Goal: Check status

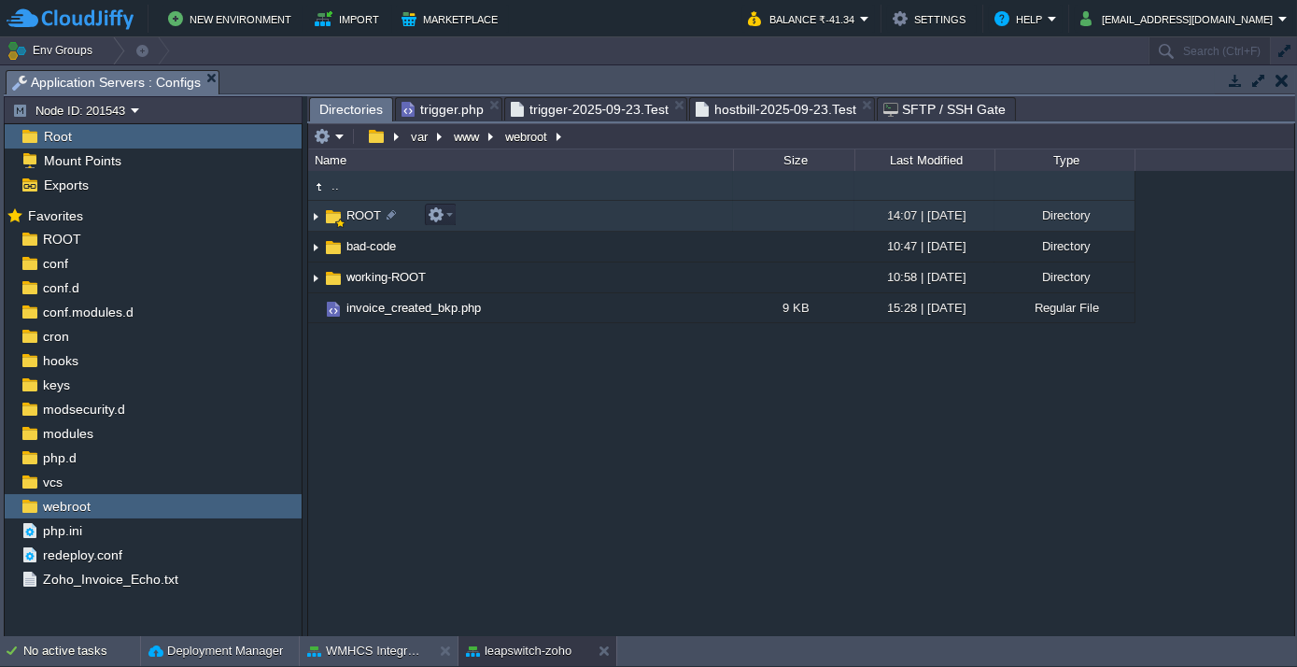
click at [346, 213] on span "ROOT" at bounding box center [364, 215] width 40 height 16
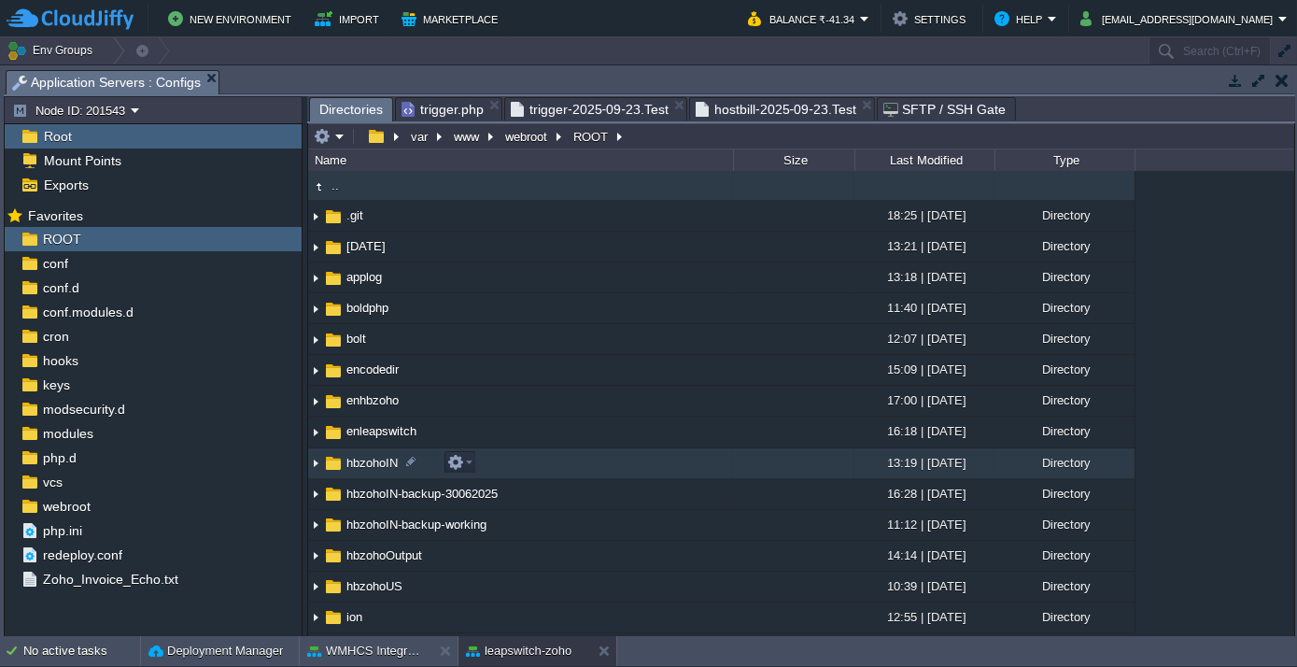
click at [373, 459] on span "hbzohoIN" at bounding box center [372, 463] width 57 height 16
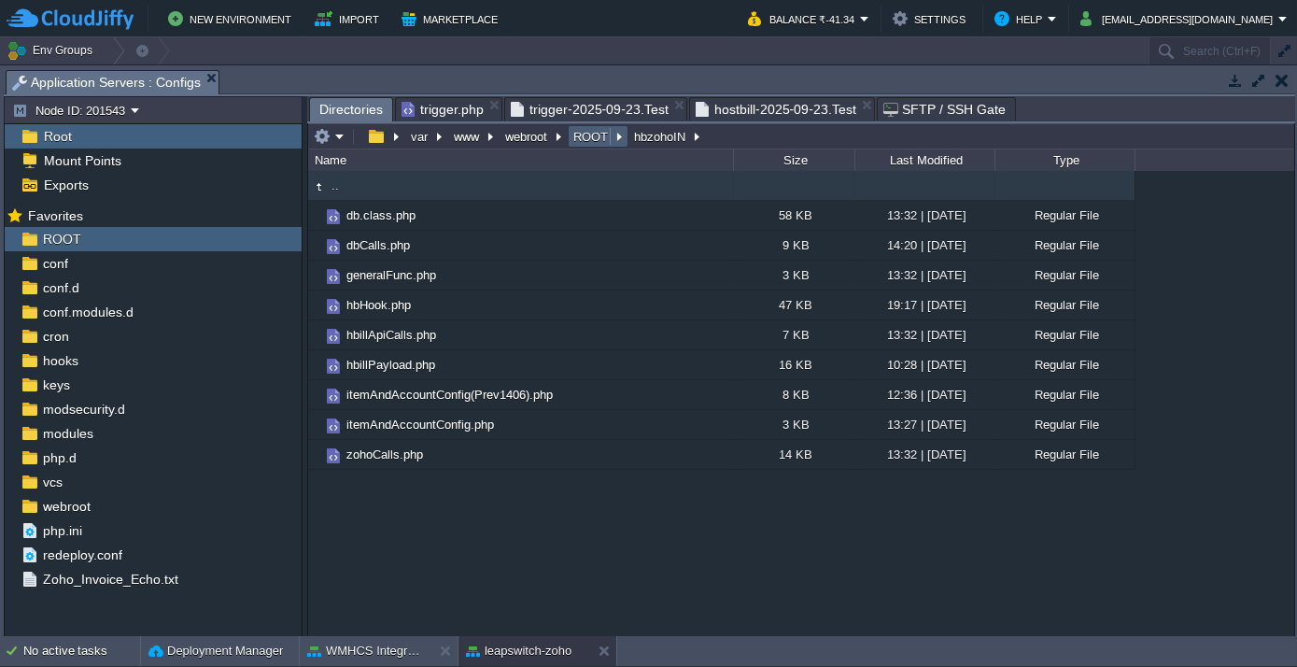
click at [589, 136] on button "ROOT" at bounding box center [592, 136] width 42 height 17
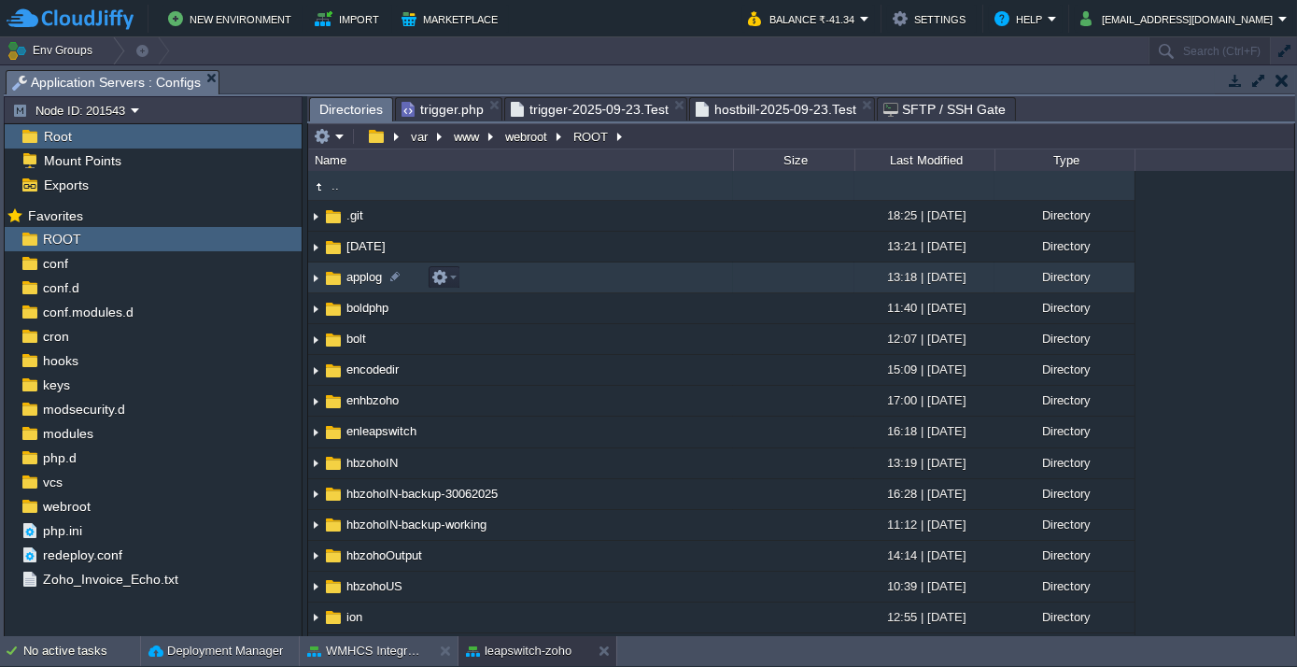
click at [371, 277] on span "applog" at bounding box center [364, 277] width 41 height 16
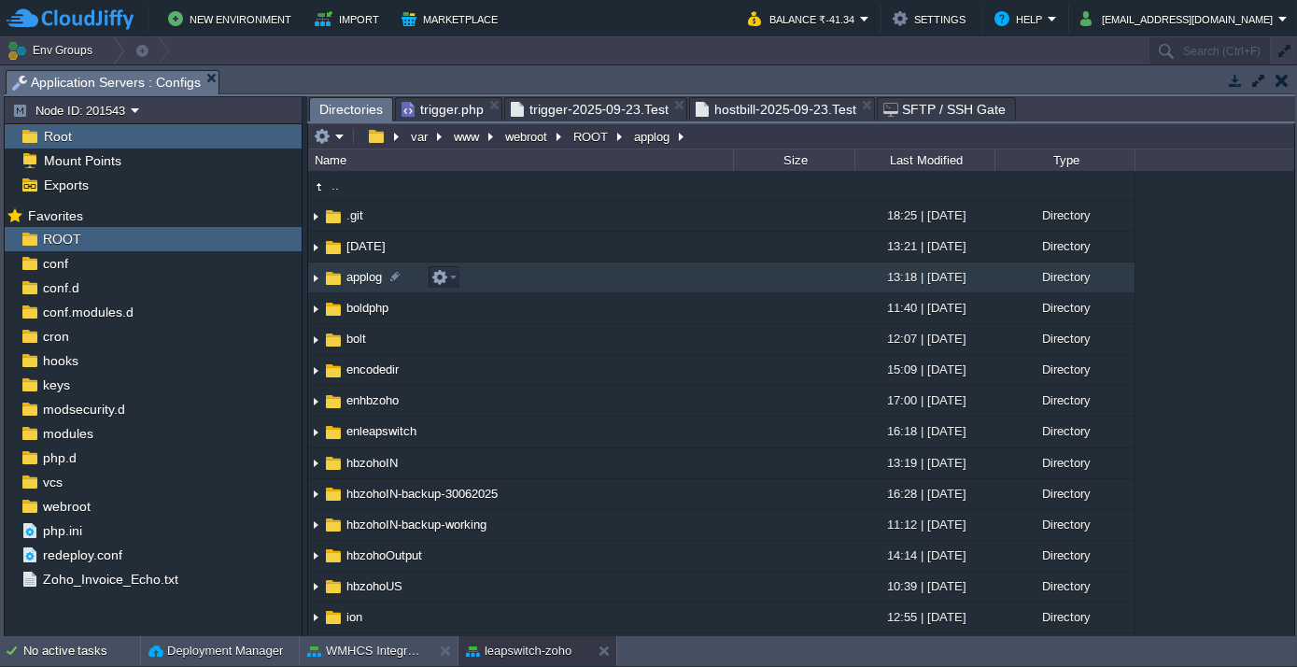
click at [371, 277] on span "applog" at bounding box center [364, 277] width 41 height 16
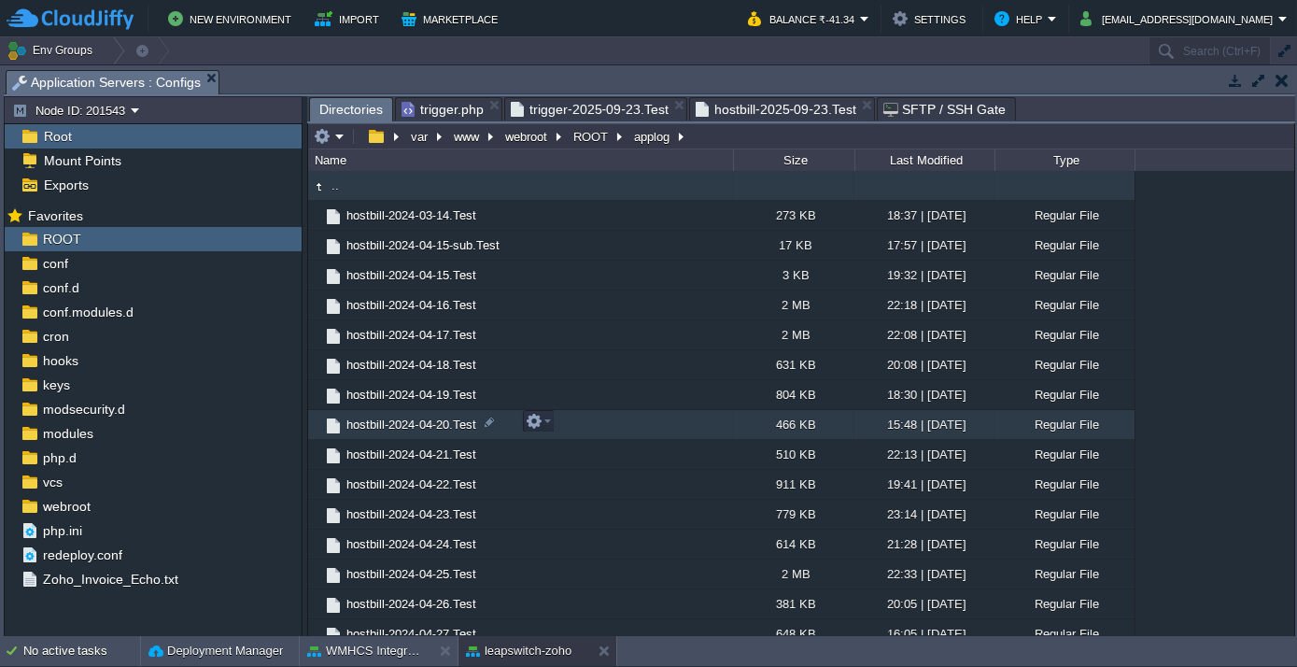
scroll to position [594, 0]
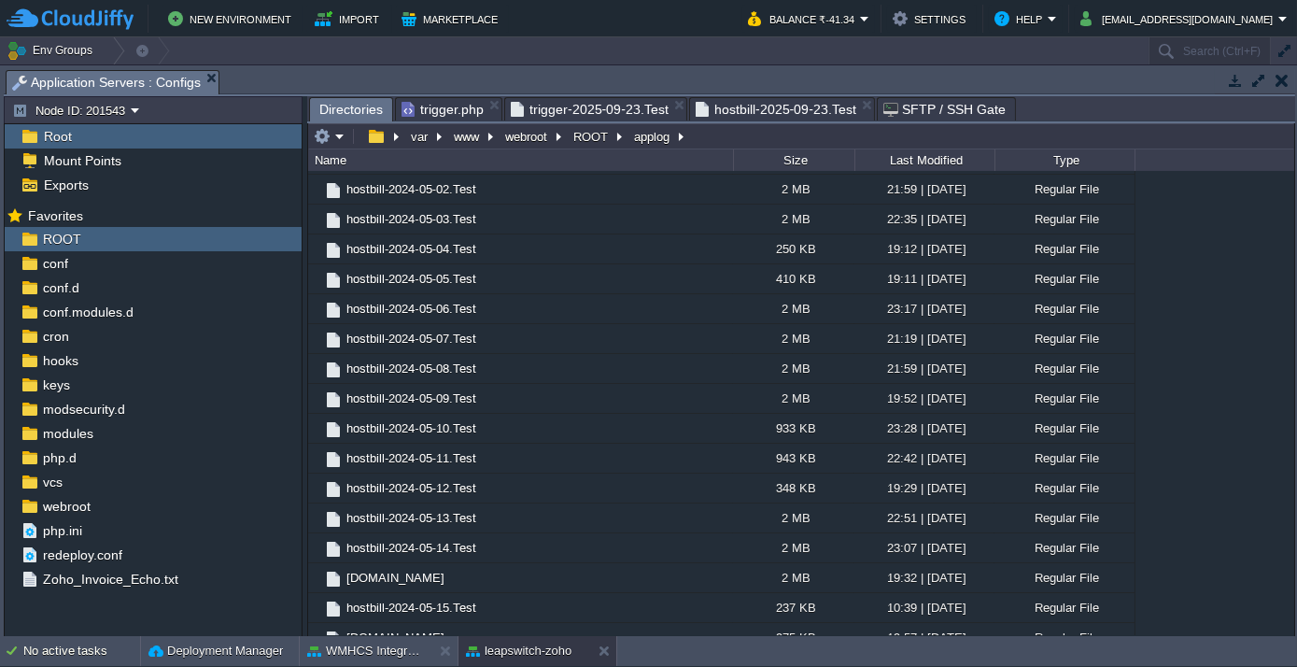
click at [583, 106] on span "trigger-2025-09-23.Test" at bounding box center [590, 109] width 158 height 22
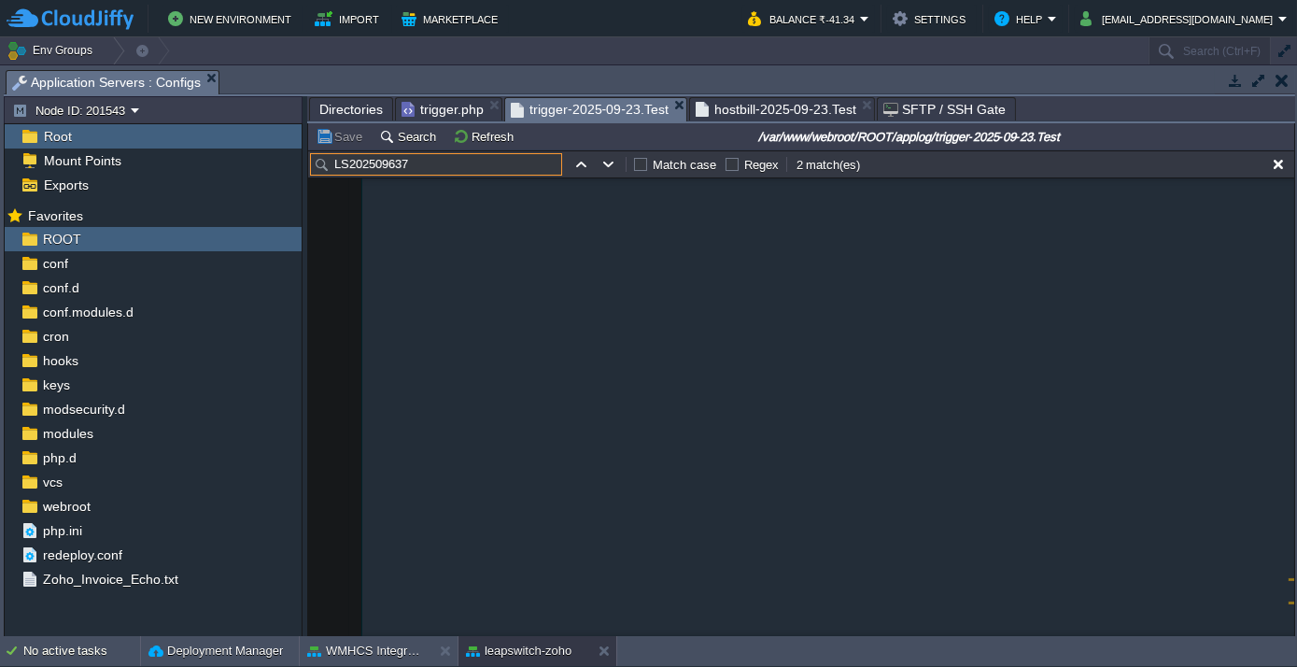
click at [434, 158] on input "LS202509637" at bounding box center [436, 164] width 252 height 22
paste input "306082"
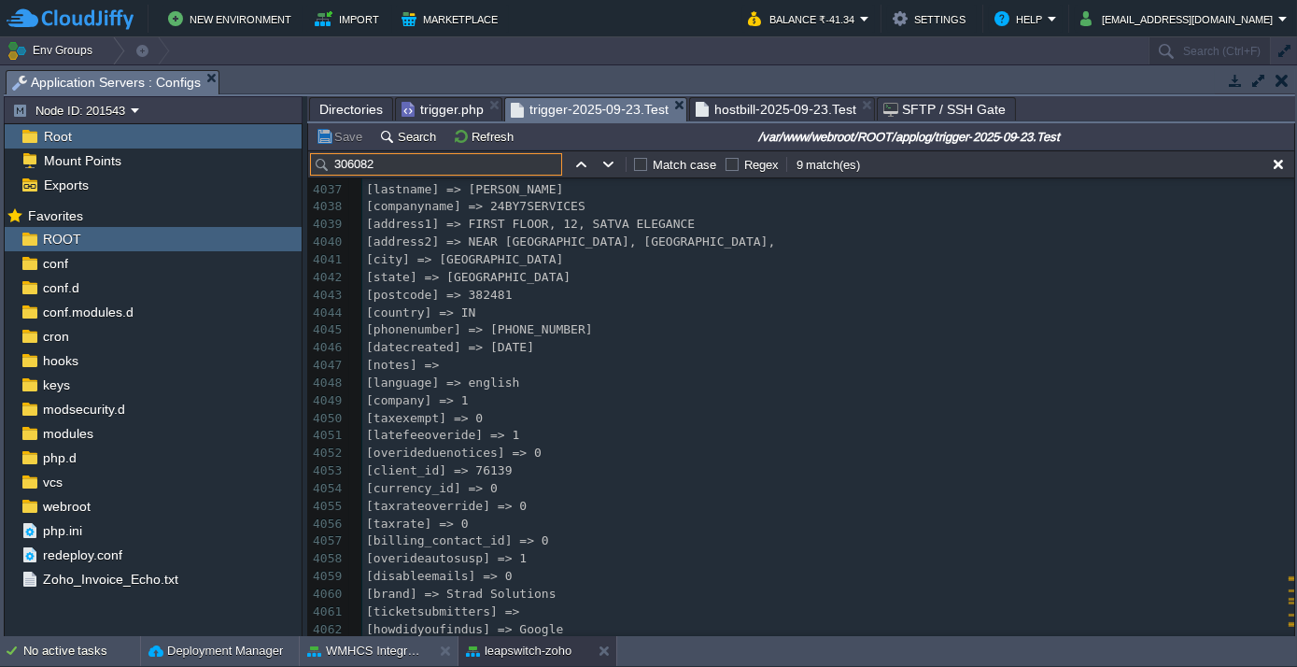
scroll to position [80741, 0]
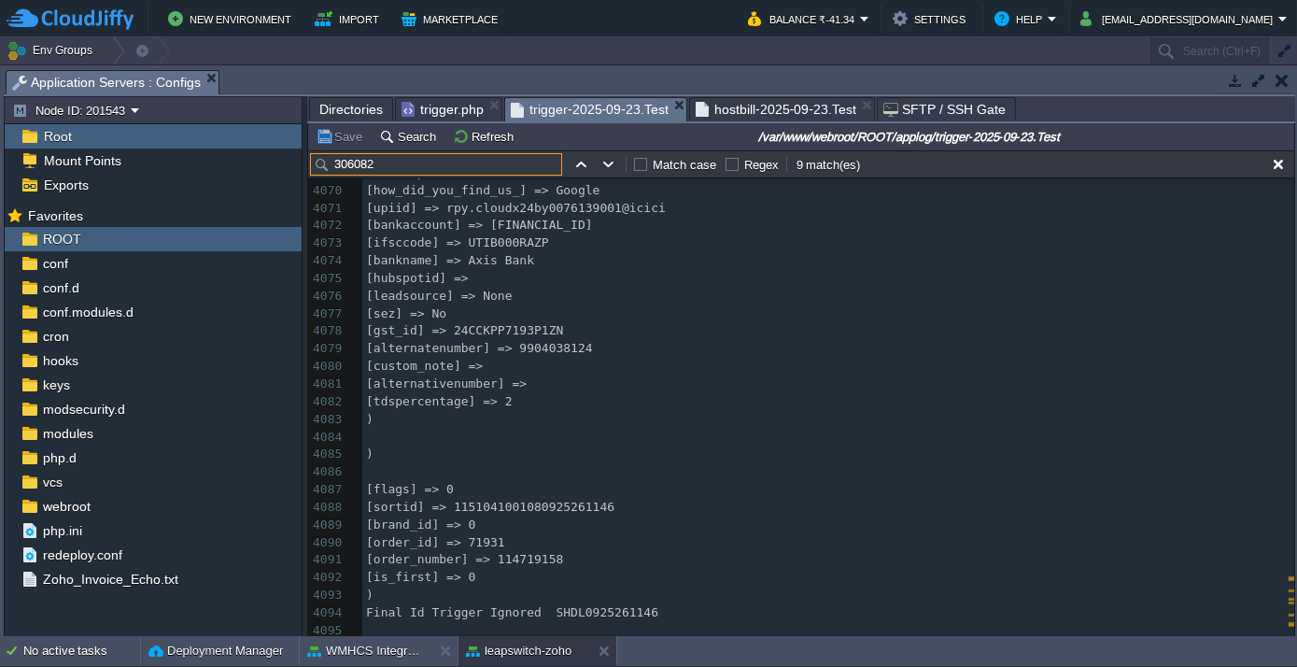
type input "306082"
